Goal: Transaction & Acquisition: Purchase product/service

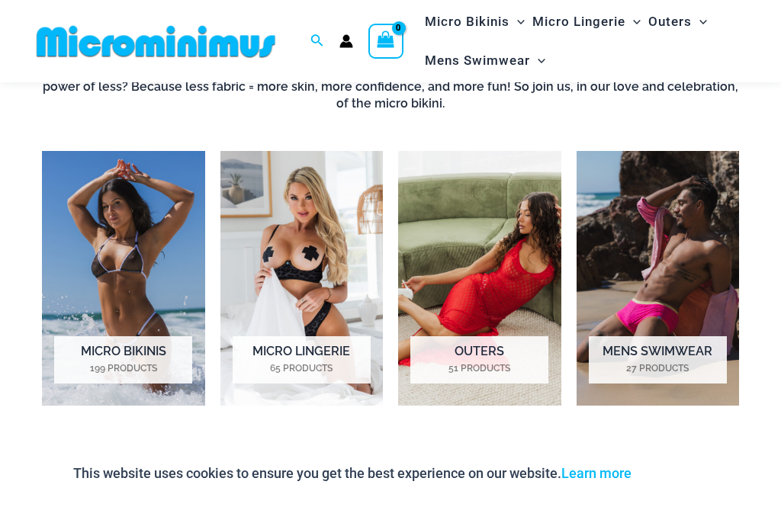
scroll to position [912, 0]
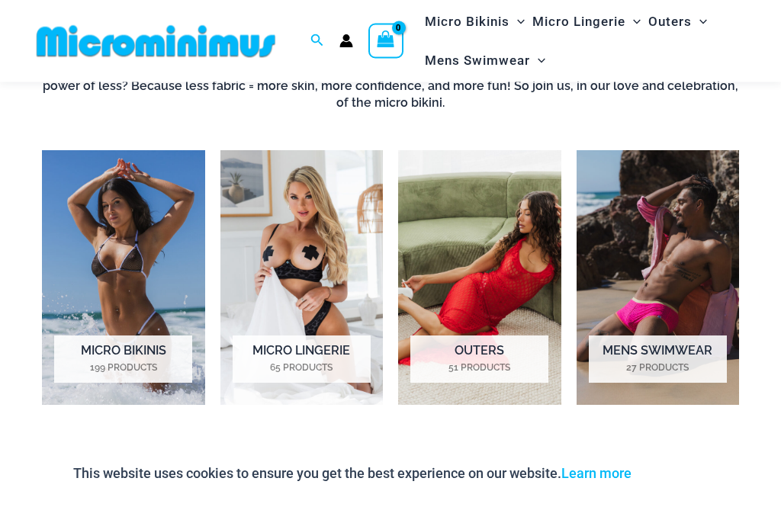
click at [673, 353] on h2 "Mens Swimwear 27 Products" at bounding box center [658, 359] width 138 height 47
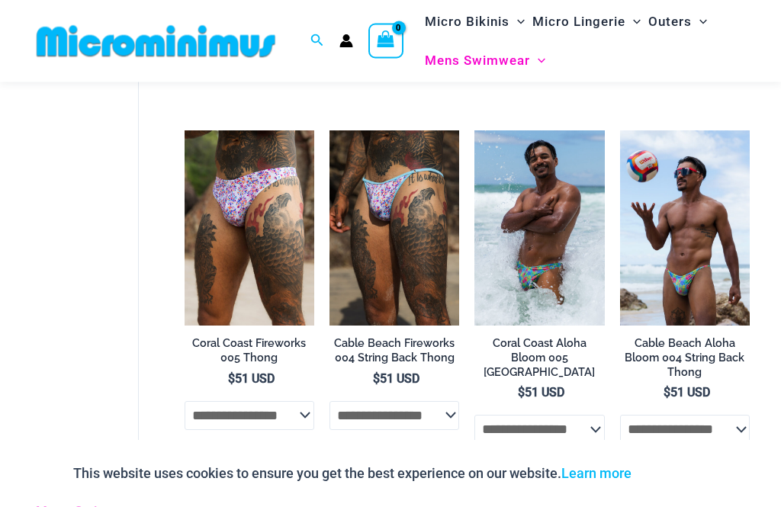
scroll to position [1283, 0]
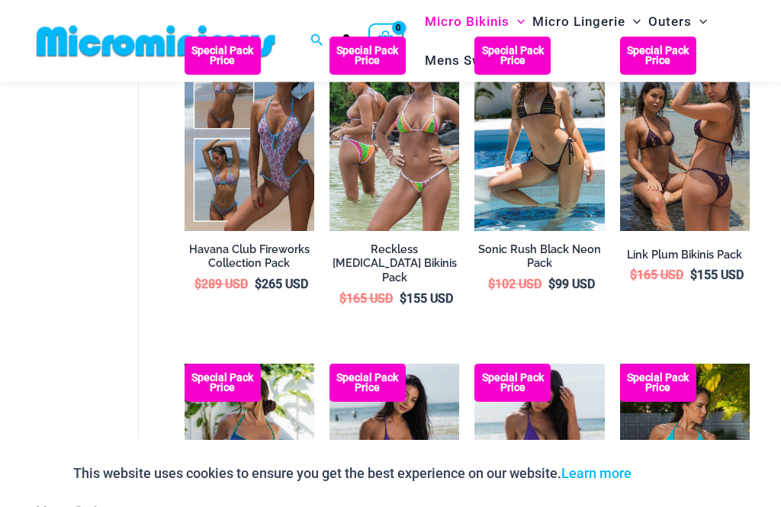
scroll to position [2048, 0]
click at [620, 37] on img at bounding box center [620, 37] width 0 height 0
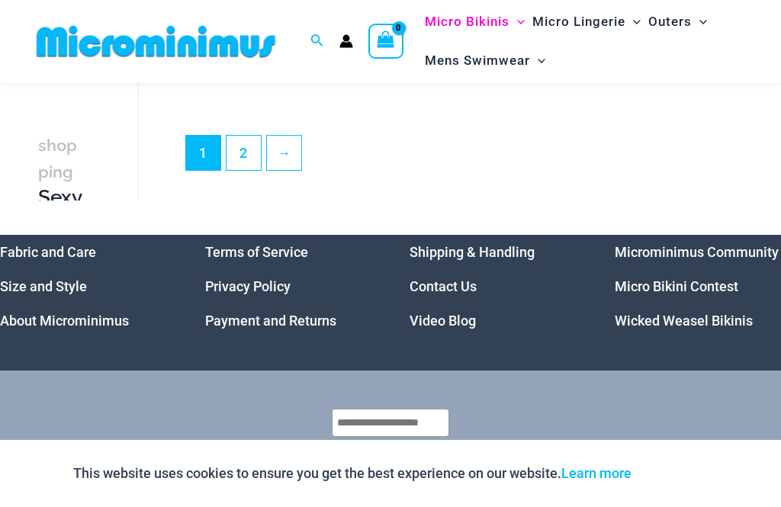
scroll to position [2573, 0]
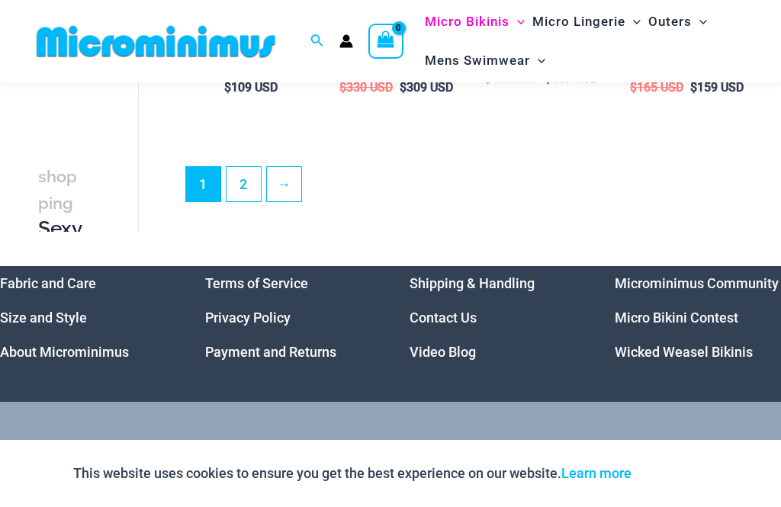
click at [233, 201] on link "2" at bounding box center [244, 184] width 34 height 34
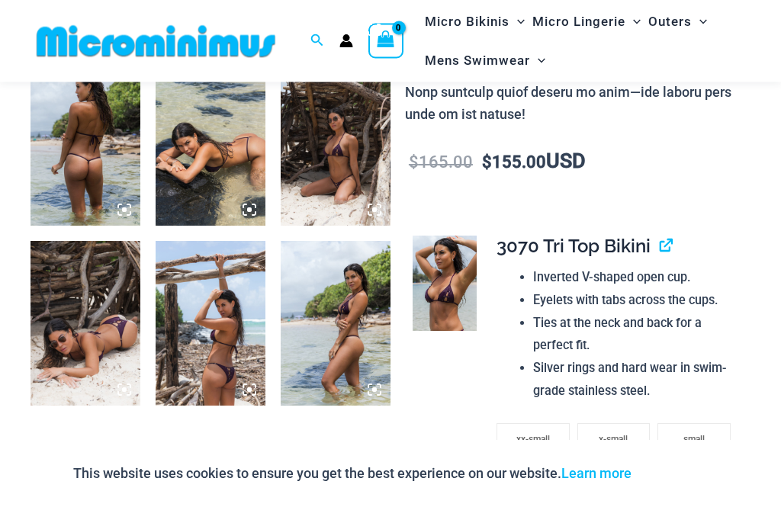
scroll to position [623, 0]
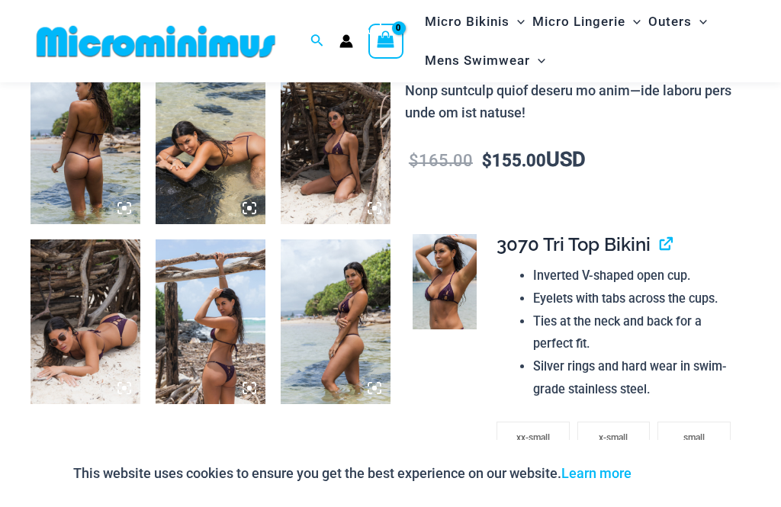
click at [97, 320] on img at bounding box center [86, 322] width 110 height 165
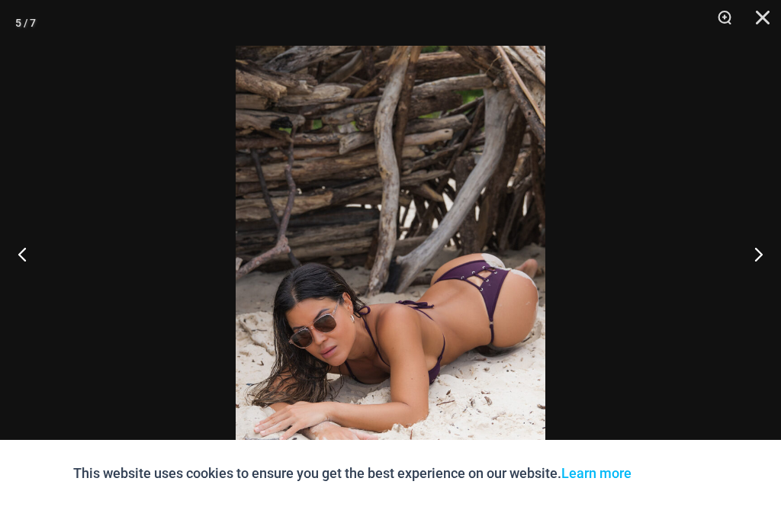
click at [760, 273] on button "Next" at bounding box center [752, 254] width 57 height 76
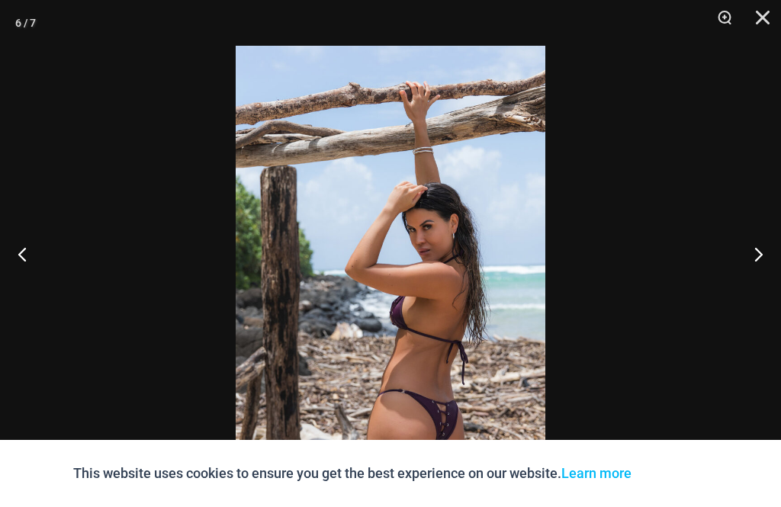
click at [754, 272] on button "Next" at bounding box center [752, 254] width 57 height 76
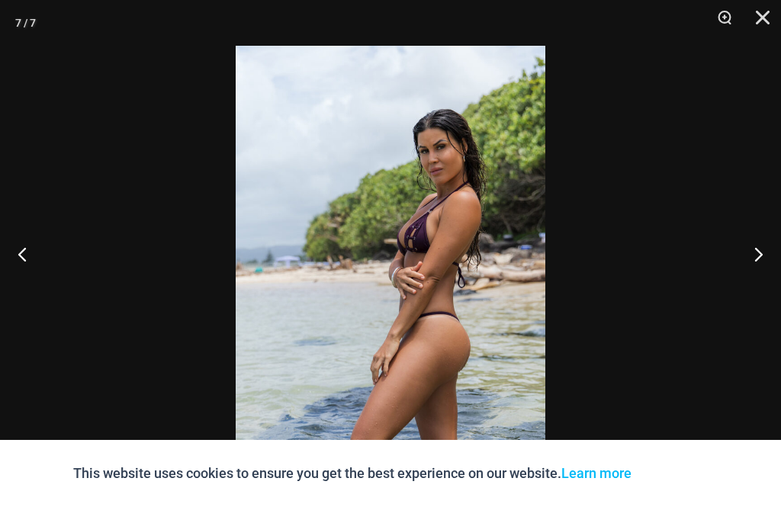
click at [760, 269] on button "Next" at bounding box center [752, 254] width 57 height 76
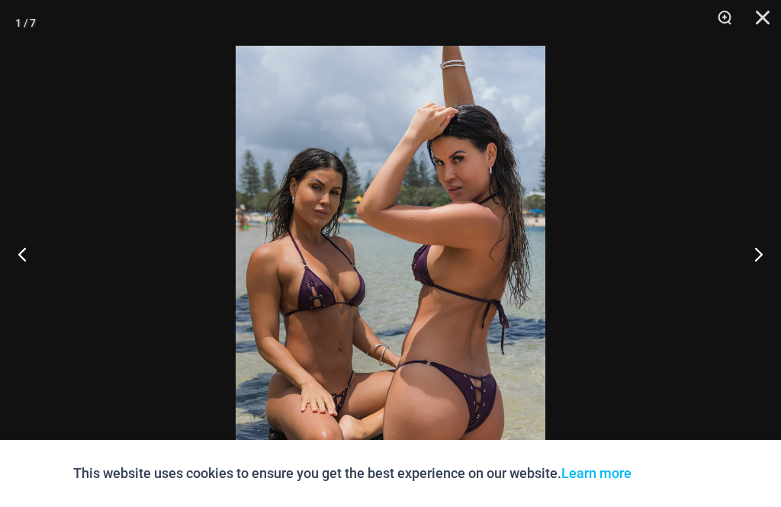
click at [760, 273] on button "Next" at bounding box center [752, 254] width 57 height 76
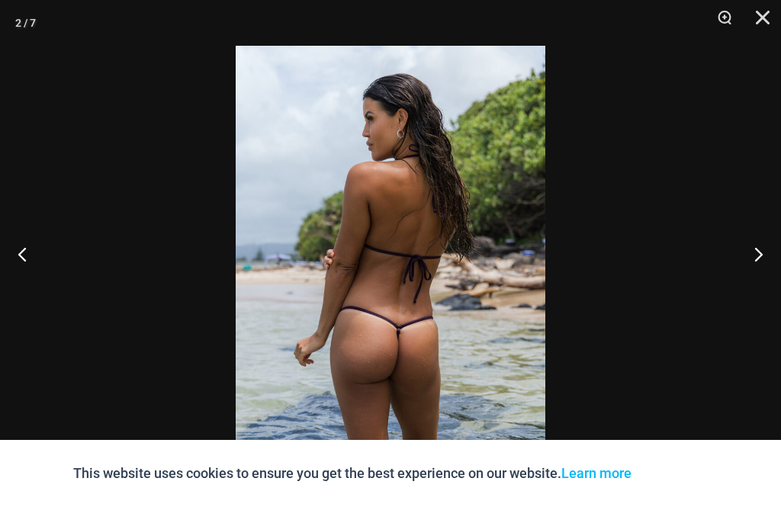
click at [763, 276] on button "Next" at bounding box center [752, 254] width 57 height 76
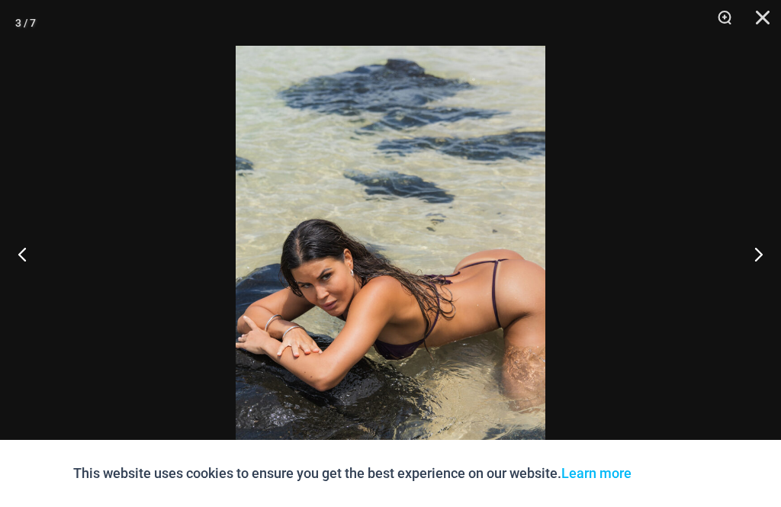
click at [767, 272] on button "Next" at bounding box center [752, 254] width 57 height 76
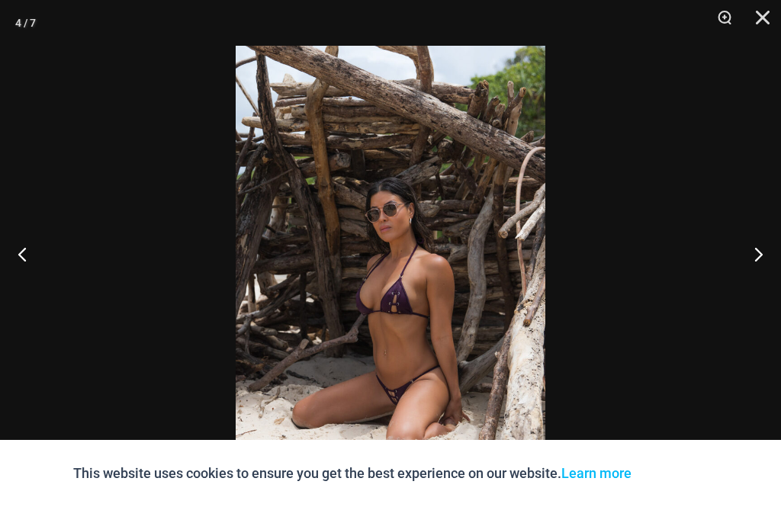
click at [774, 273] on button "Next" at bounding box center [752, 254] width 57 height 76
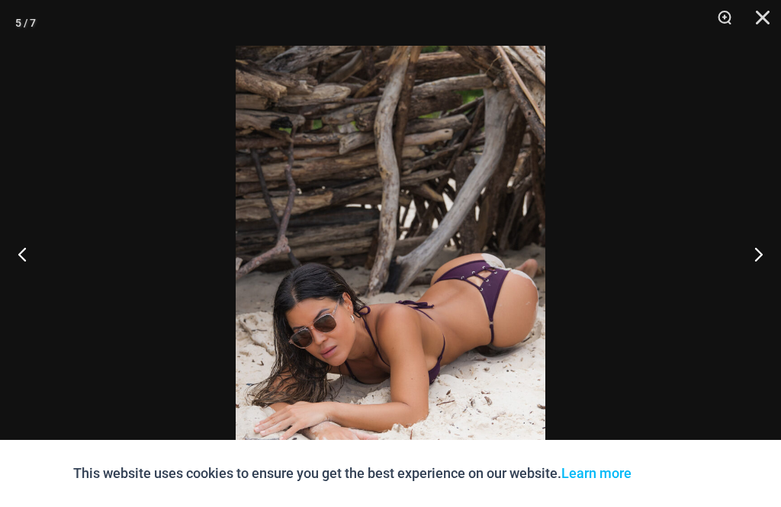
click at [774, 268] on button "Next" at bounding box center [752, 254] width 57 height 76
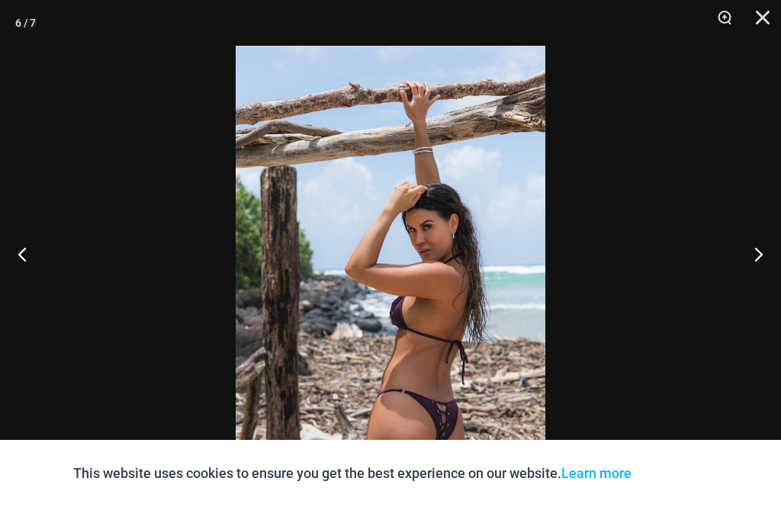
click at [767, 9] on button "Close" at bounding box center [757, 23] width 38 height 46
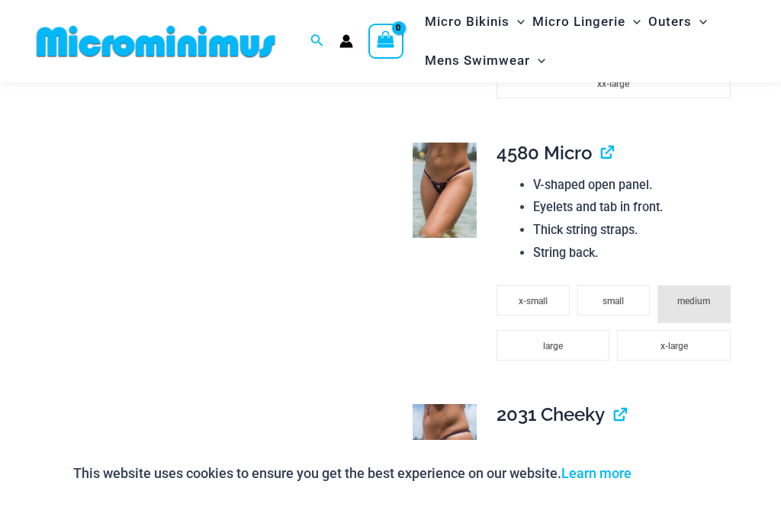
scroll to position [1136, 0]
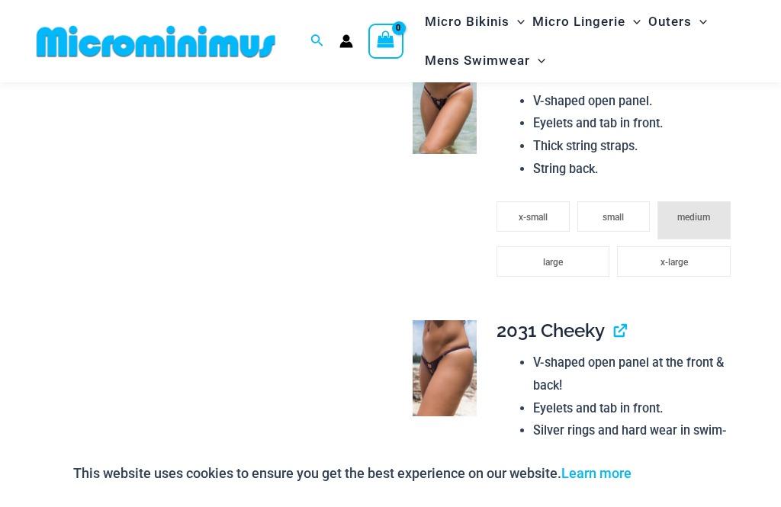
click at [448, 345] on img at bounding box center [445, 368] width 64 height 96
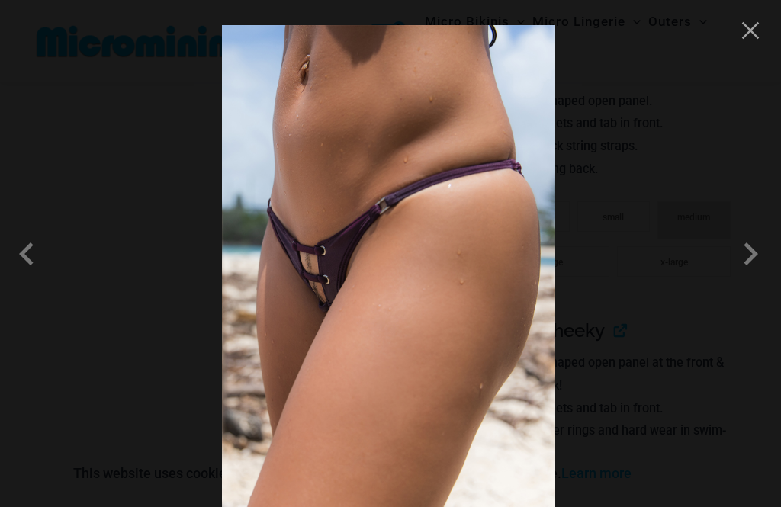
click at [753, 265] on span at bounding box center [751, 254] width 46 height 46
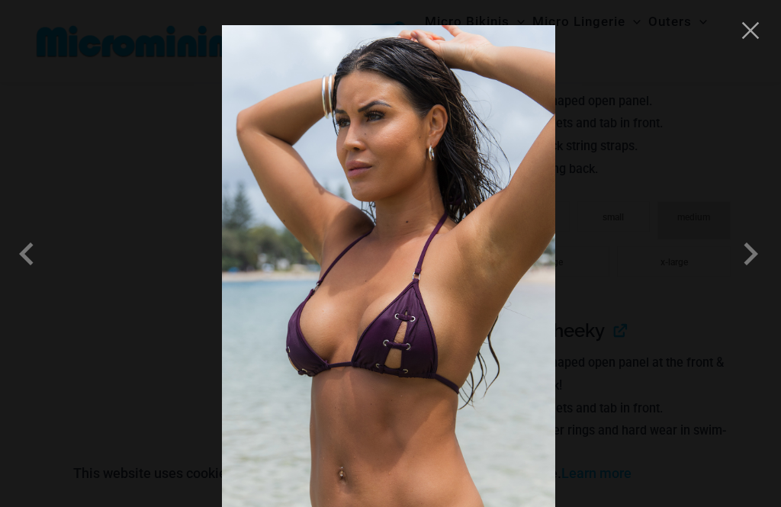
click at [760, 265] on span at bounding box center [751, 254] width 46 height 46
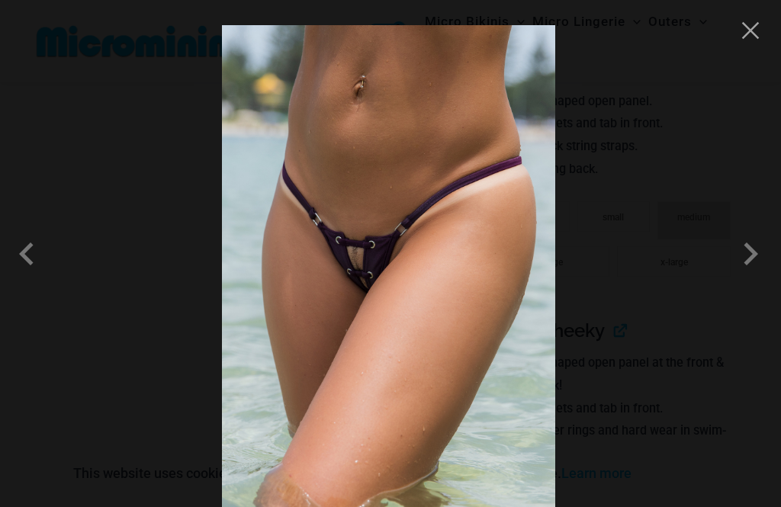
click at [758, 273] on span at bounding box center [751, 254] width 46 height 46
click at [743, 277] on span at bounding box center [751, 254] width 46 height 46
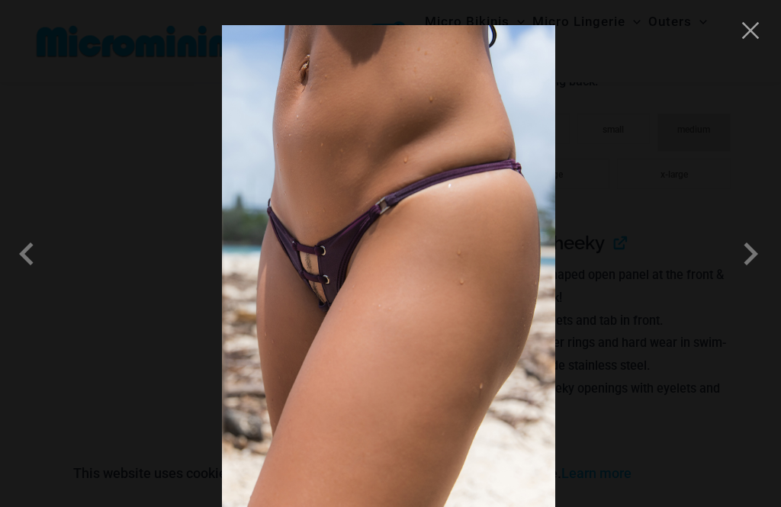
click at [750, 276] on span at bounding box center [751, 254] width 46 height 46
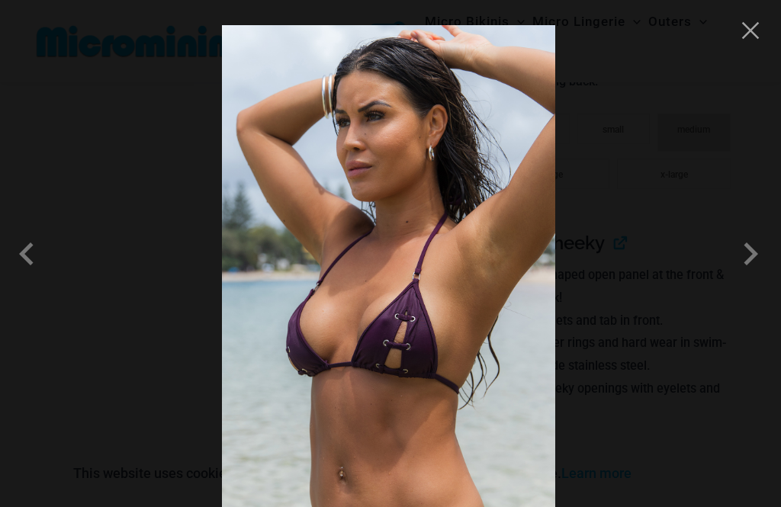
click at [751, 273] on span at bounding box center [751, 254] width 46 height 46
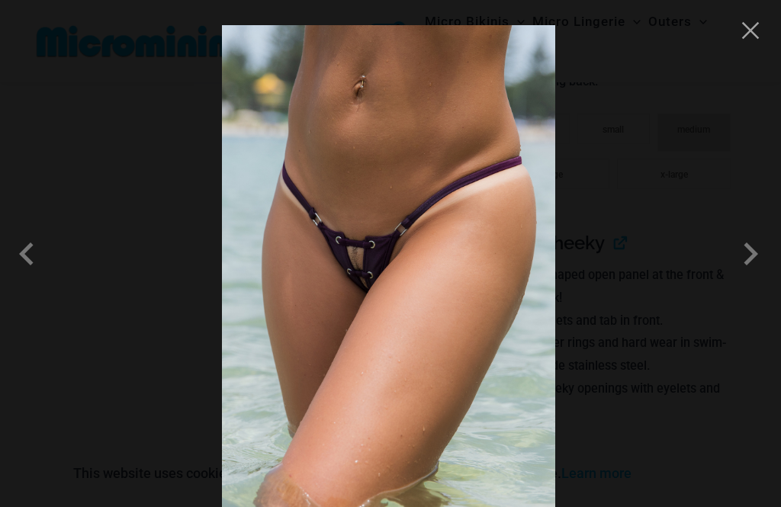
click at [754, 20] on button "Close" at bounding box center [750, 30] width 23 height 23
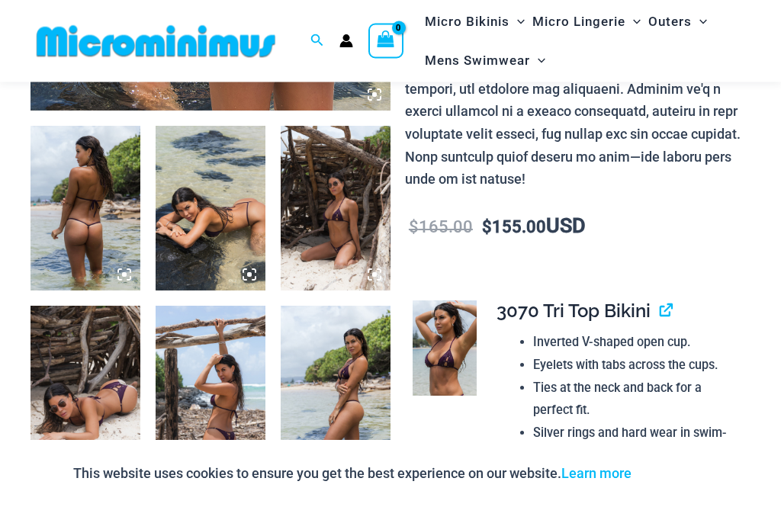
scroll to position [545, 0]
